Goal: Information Seeking & Learning: Check status

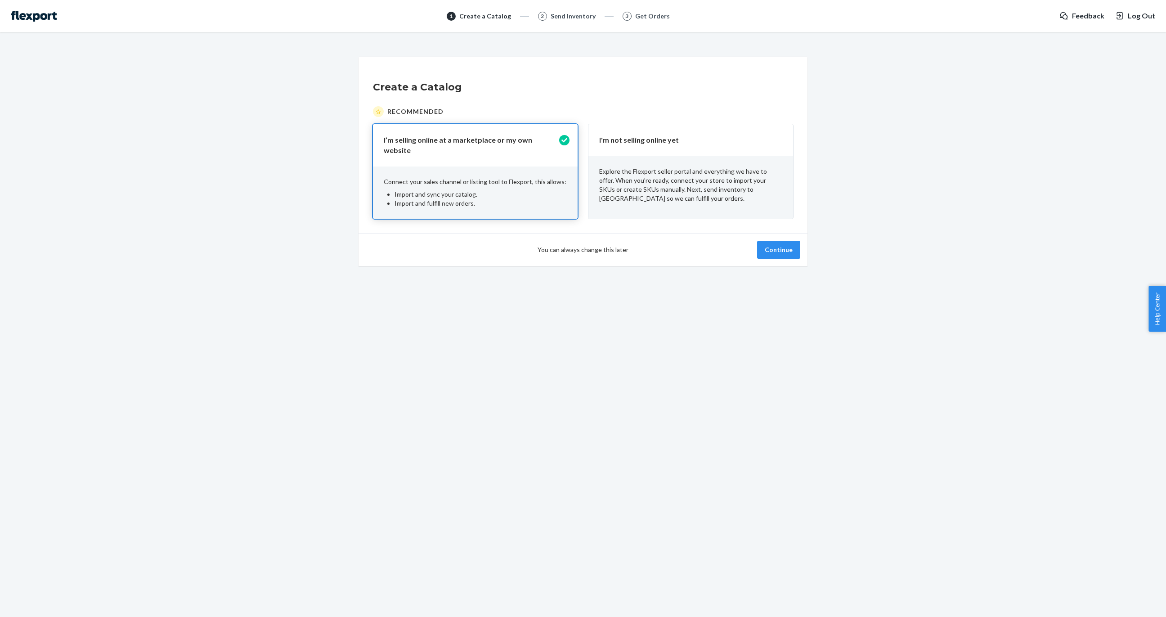
click at [707, 165] on div "Explore the Flexport seller portal and everything we have to offer. When you’re…" at bounding box center [690, 185] width 205 height 58
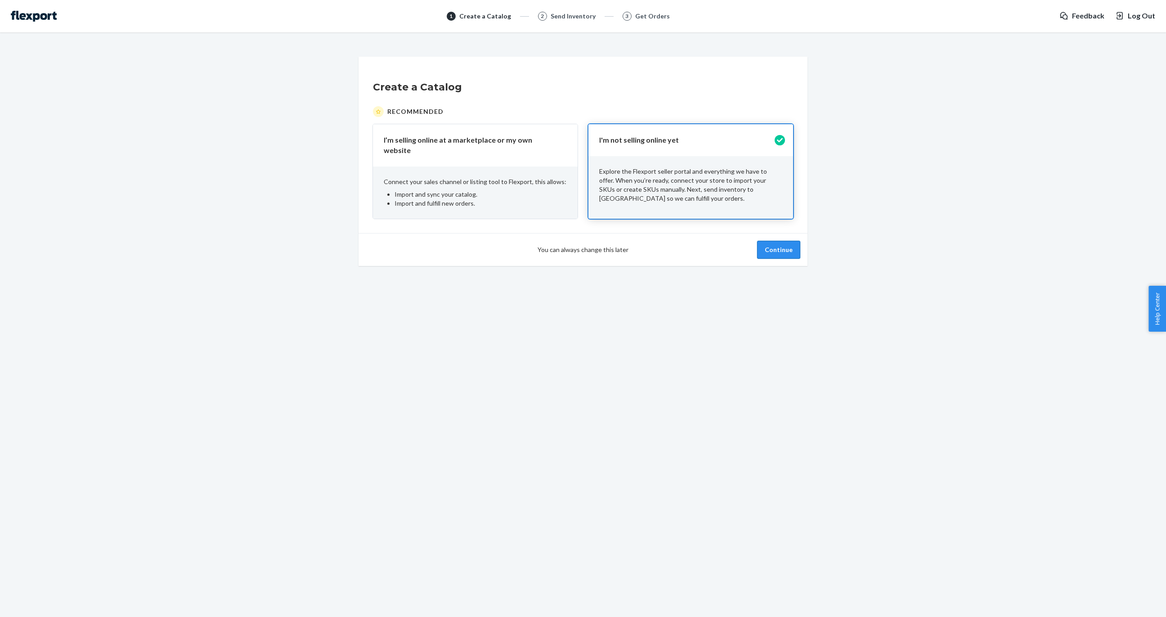
click at [776, 244] on button "Continue" at bounding box center [778, 250] width 43 height 18
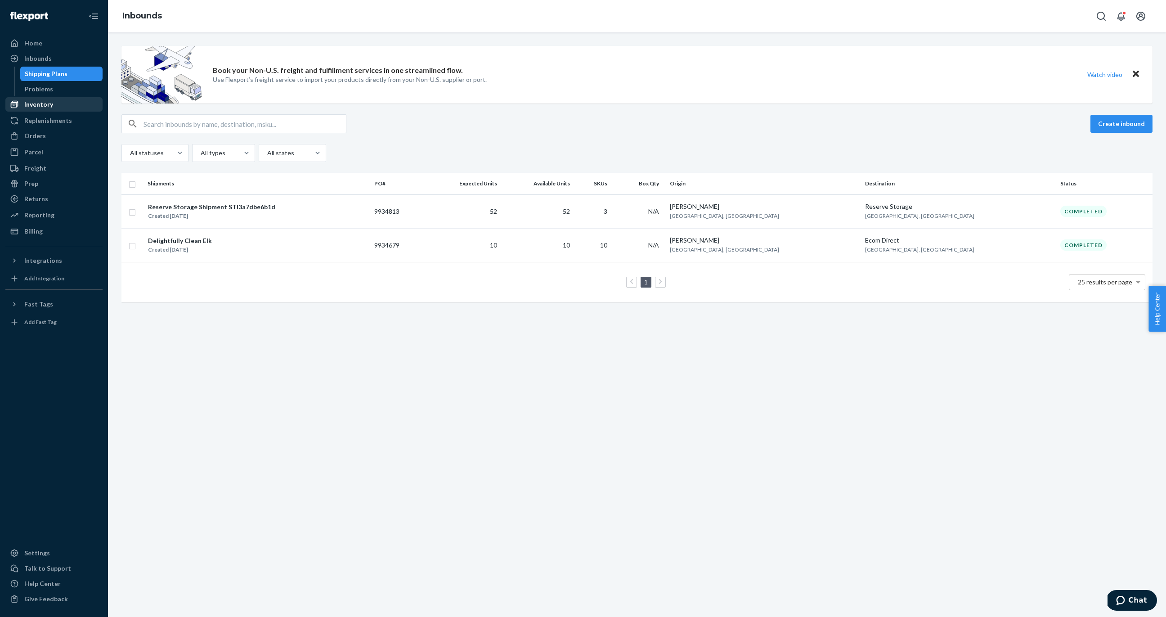
click at [47, 104] on div "Inventory" at bounding box center [38, 104] width 29 height 9
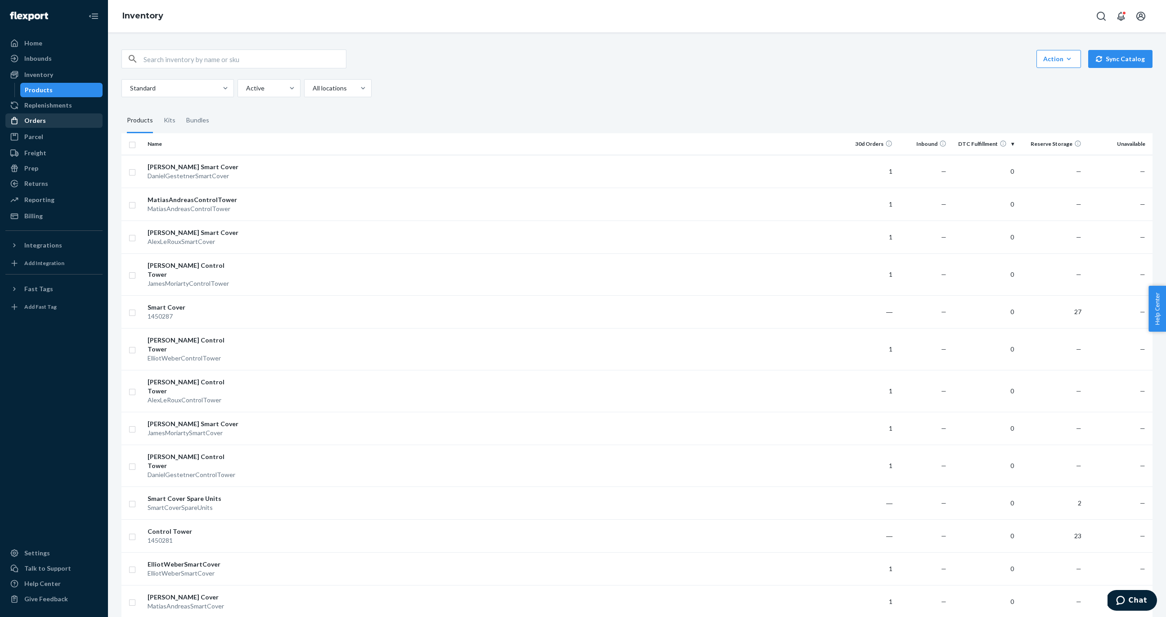
click at [53, 117] on div "Orders" at bounding box center [53, 120] width 95 height 13
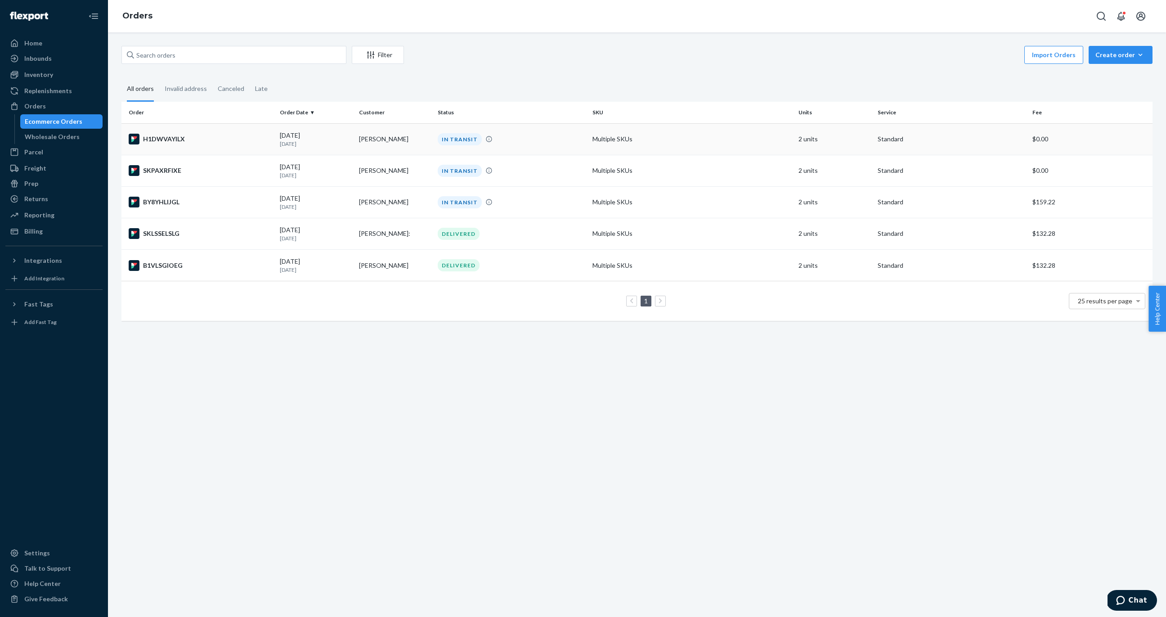
click at [224, 136] on div "H1DWVAYILX" at bounding box center [201, 139] width 144 height 11
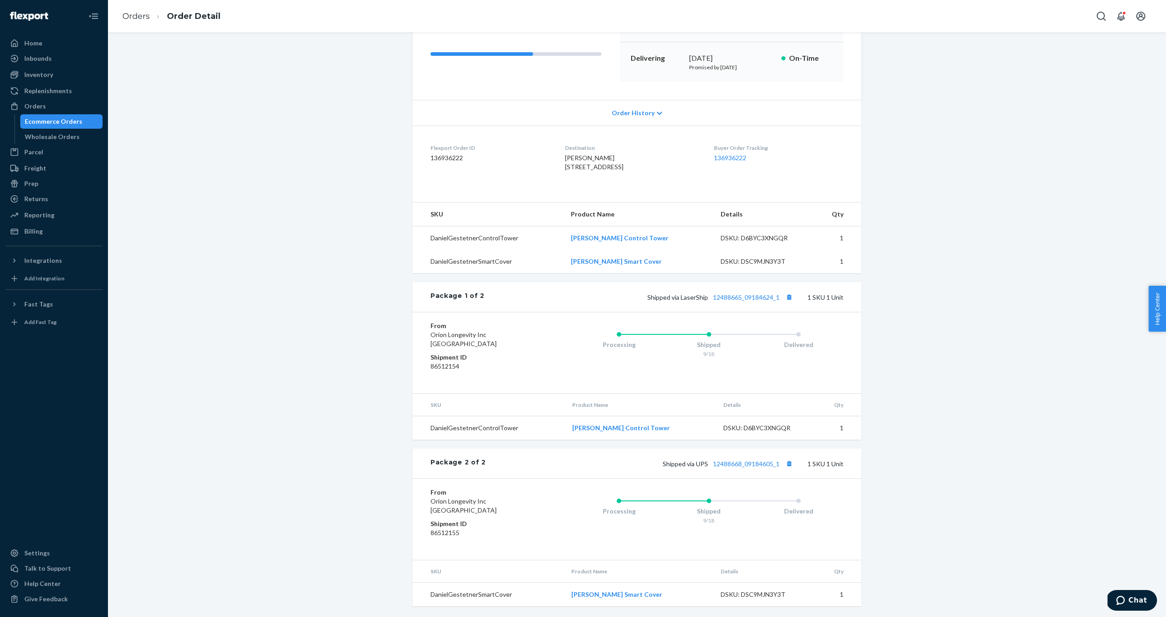
scroll to position [143, 0]
click at [740, 297] on link "12488665_09184624_1" at bounding box center [746, 297] width 67 height 8
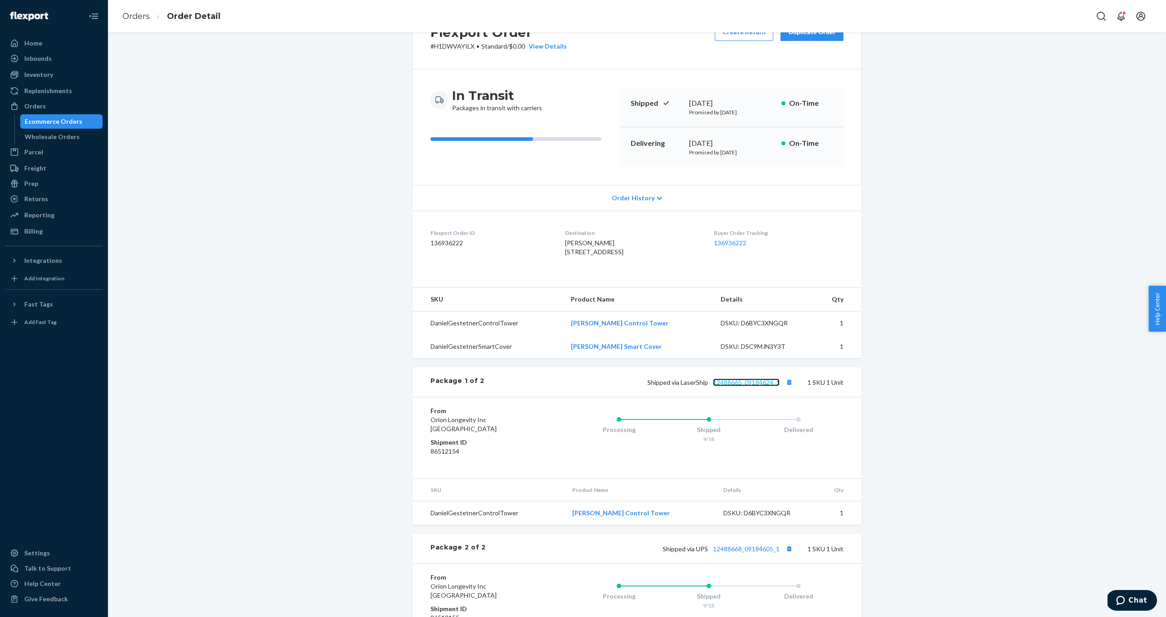
scroll to position [26, 0]
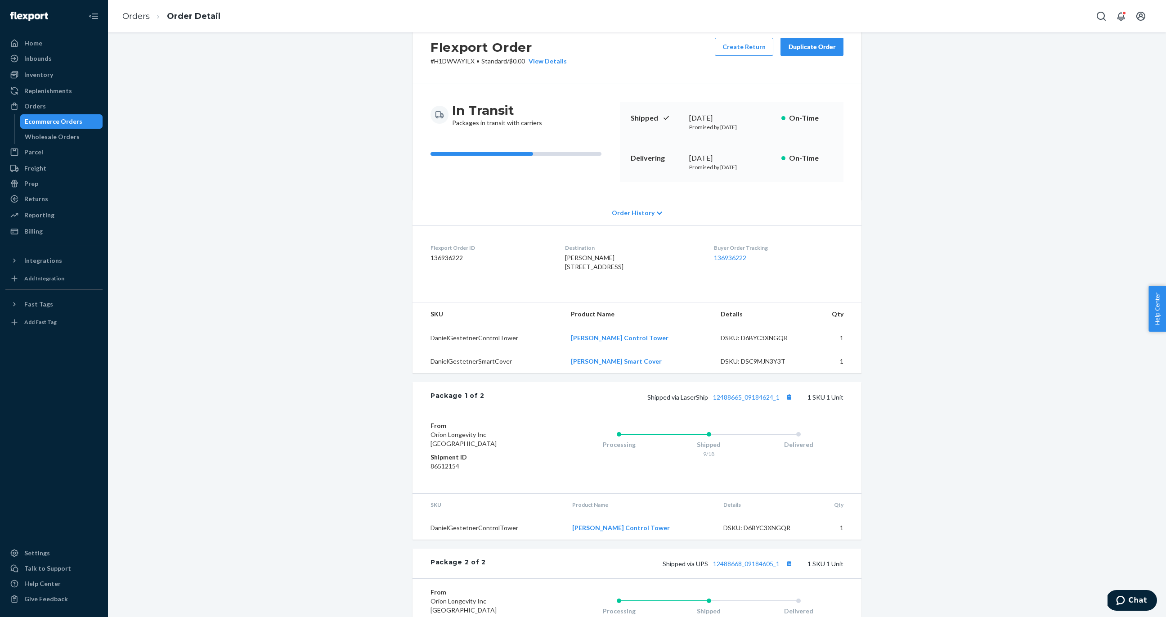
click at [484, 107] on h3 "In Transit" at bounding box center [497, 110] width 90 height 16
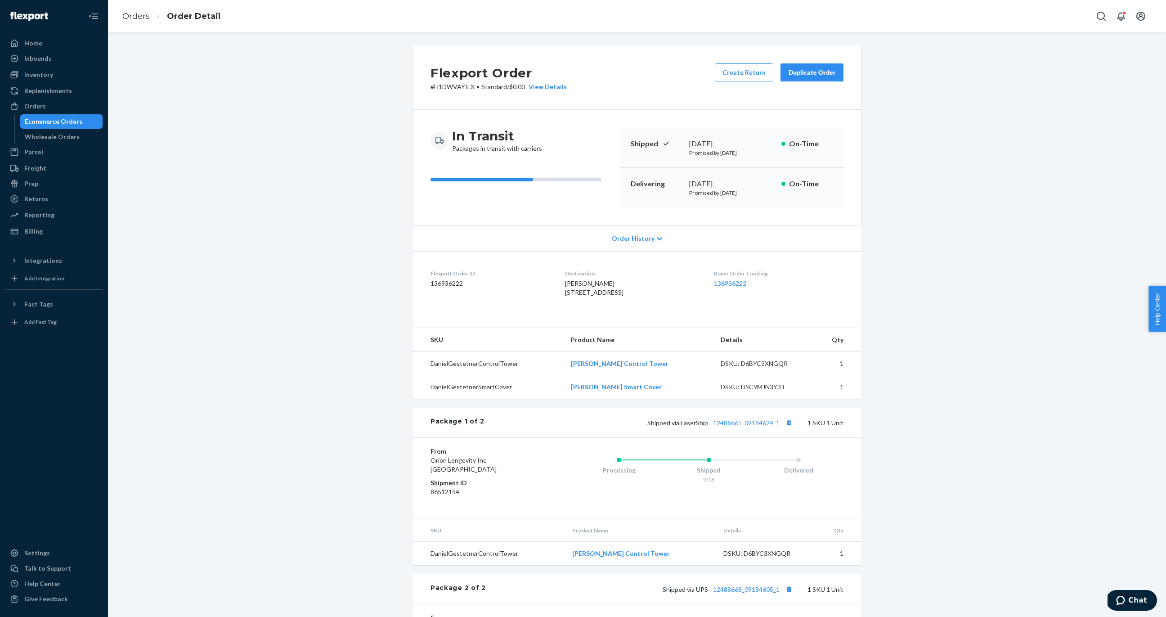
scroll to position [0, 0]
drag, startPoint x: 481, startPoint y: 147, endPoint x: 560, endPoint y: 147, distance: 79.1
click at [557, 147] on div "In Transit Packages in transit with carriers" at bounding box center [521, 140] width 182 height 25
click at [560, 147] on div "In Transit Packages in transit with carriers" at bounding box center [521, 140] width 182 height 25
click at [640, 238] on span "Order History" at bounding box center [633, 238] width 43 height 9
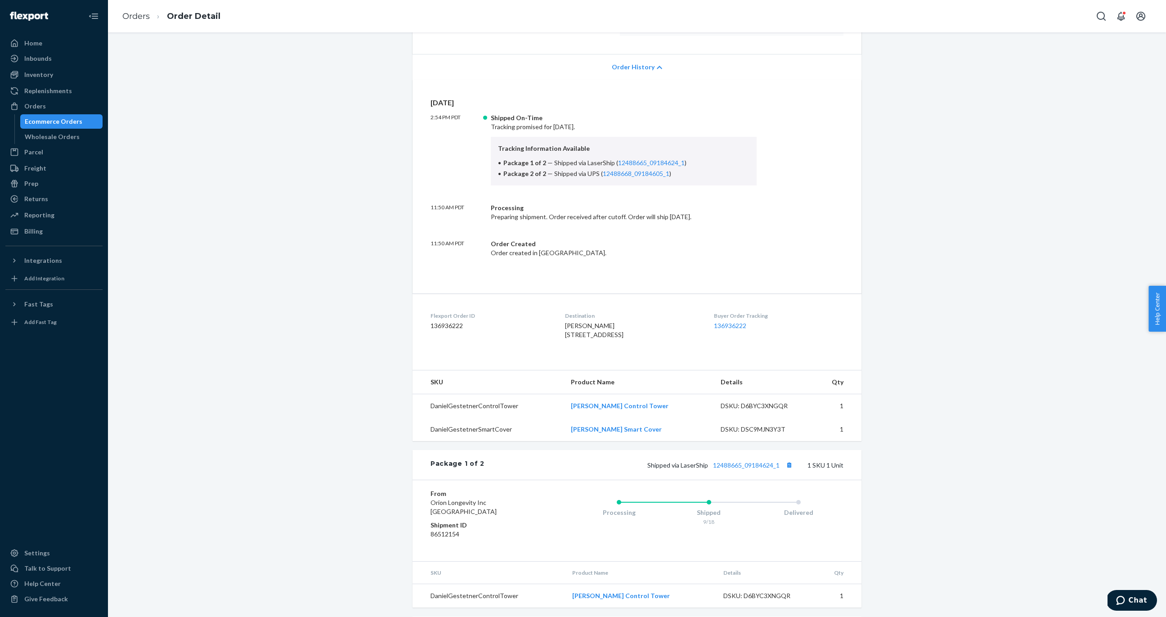
scroll to position [199, 0]
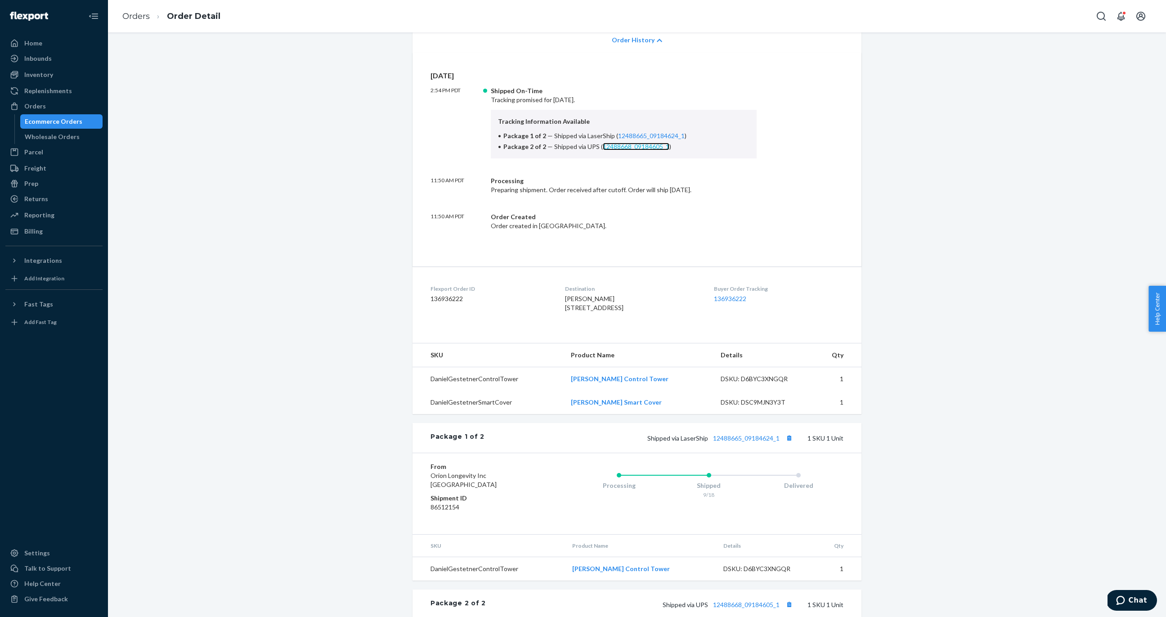
click at [644, 148] on link "12488668_09184605_1" at bounding box center [636, 147] width 67 height 8
drag, startPoint x: 582, startPoint y: 188, endPoint x: 756, endPoint y: 190, distance: 174.5
click at [756, 190] on div "11:50 AM PDT Processing Preparing shipment. Order received after cutoff. Order …" at bounding box center [636, 185] width 413 height 18
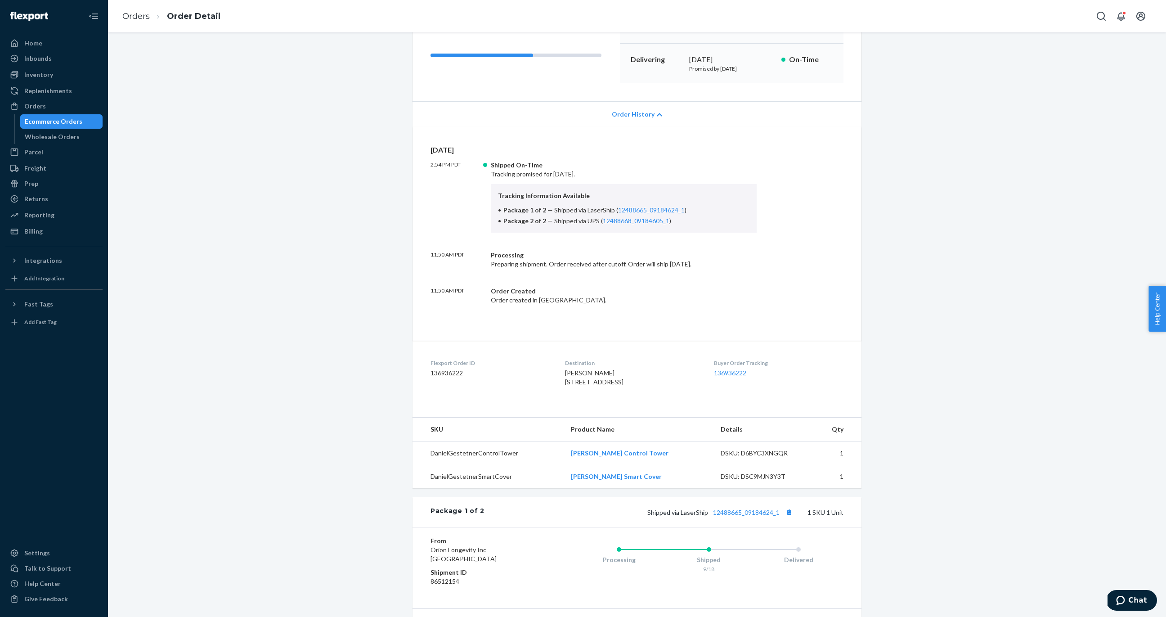
scroll to position [101, 0]
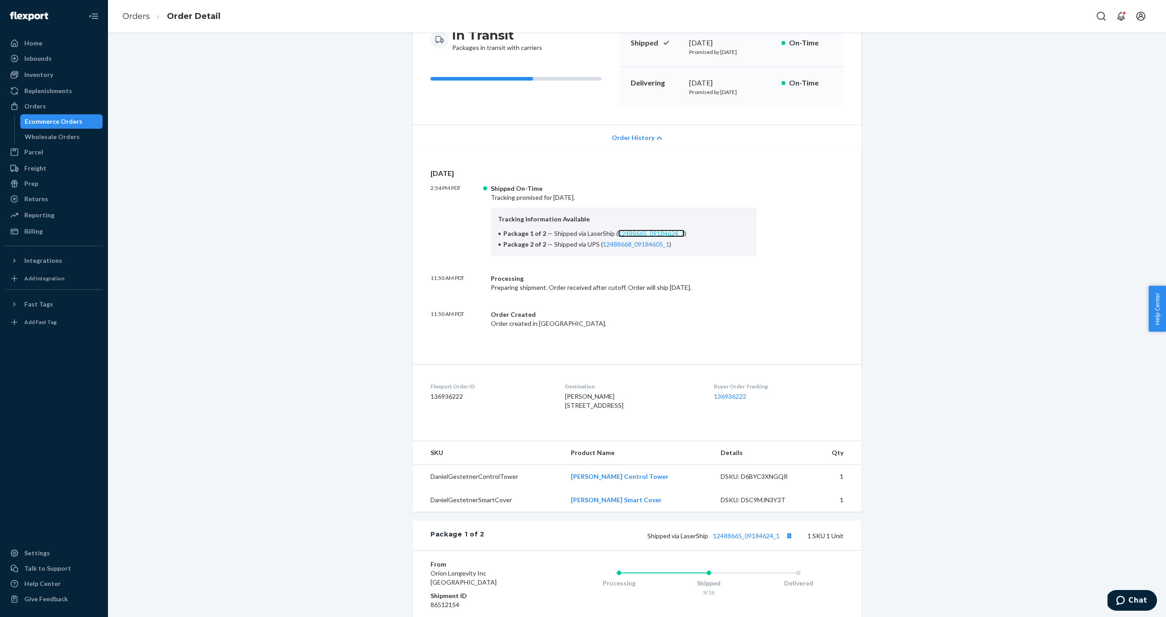
click at [650, 234] on link "12488665_09184624_1" at bounding box center [651, 233] width 67 height 8
click at [637, 241] on link "12488668_09184605_1" at bounding box center [636, 244] width 67 height 8
